Goal: Find contact information

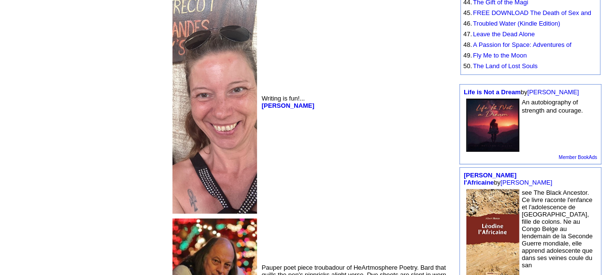
scroll to position [660, 0]
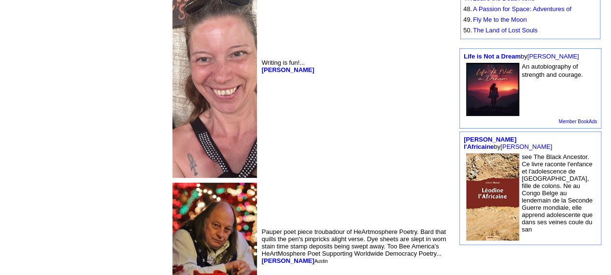
click at [315, 68] on font at bounding box center [315, 70] width 1 height 5
click at [260, 94] on td "Writing is fun!... [PERSON_NAME]" at bounding box center [355, 67] width 190 height 228
drag, startPoint x: 251, startPoint y: 65, endPoint x: 185, endPoint y: 65, distance: 66.2
click at [260, 65] on td "Writing is fun!... [PERSON_NAME]" at bounding box center [355, 67] width 190 height 228
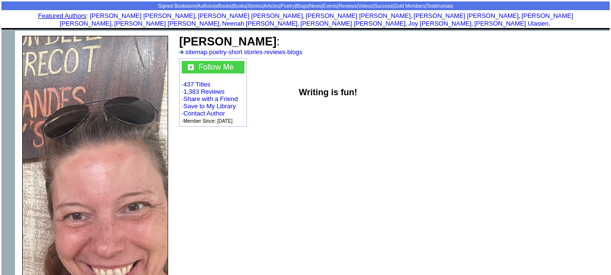
scroll to position [40, 0]
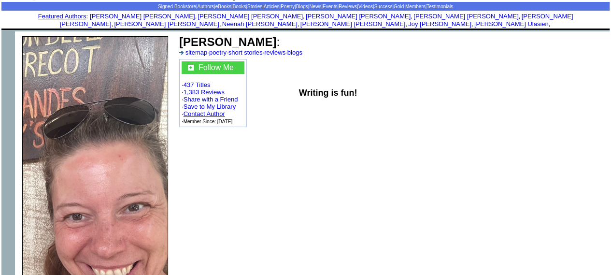
click at [215, 110] on link "Contact Author" at bounding box center [205, 113] width 42 height 7
